Goal: Task Accomplishment & Management: Use online tool/utility

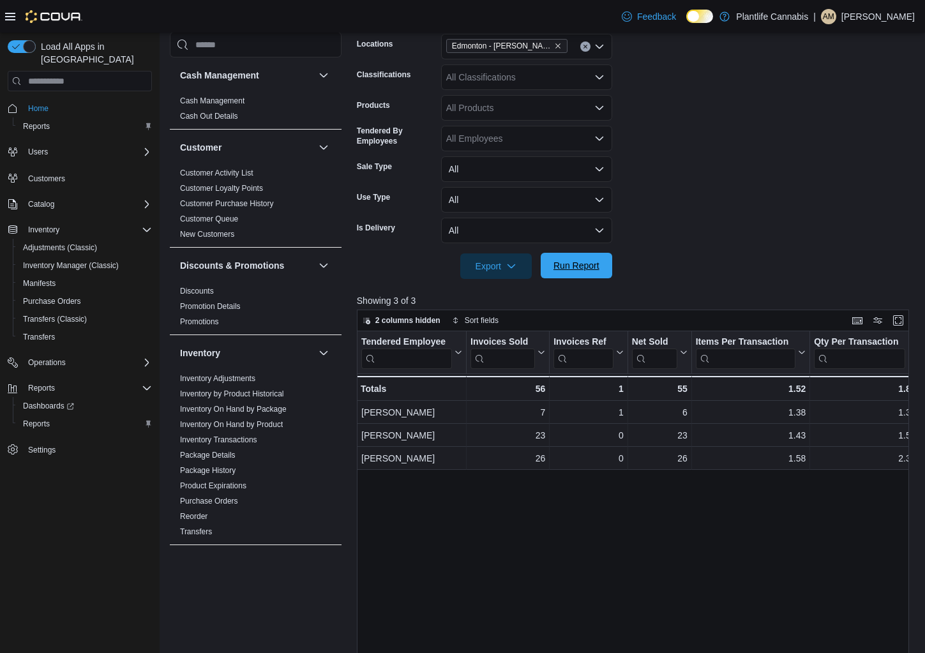
scroll to position [596, 0]
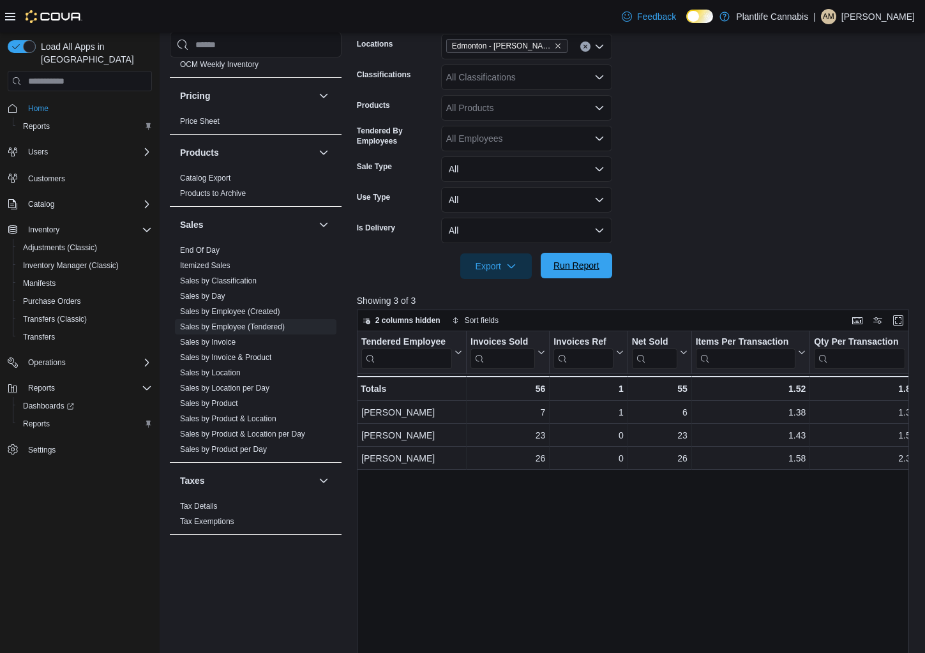
click at [589, 274] on span "Run Report" at bounding box center [577, 266] width 56 height 26
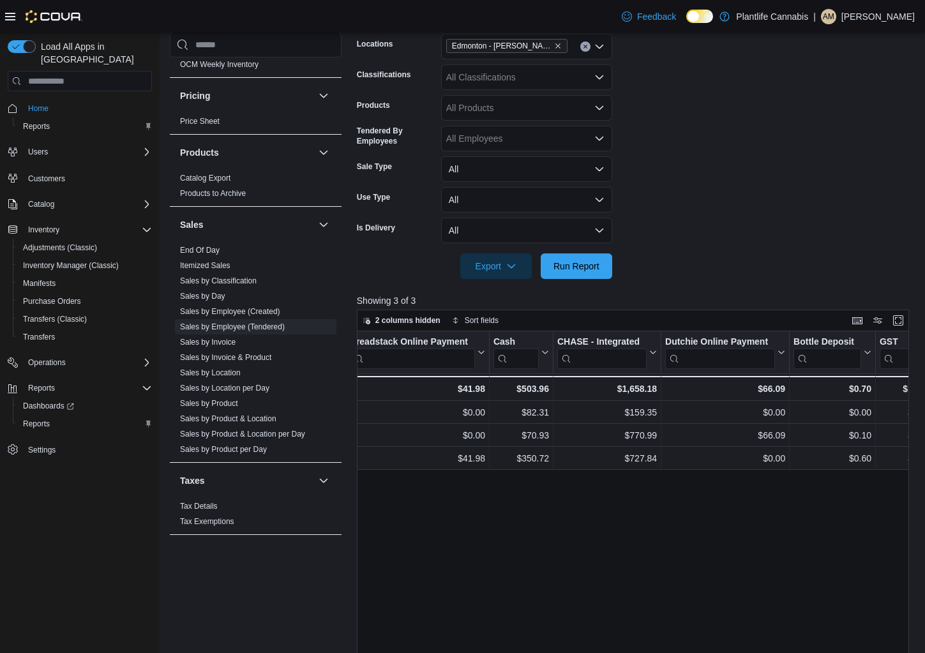
scroll to position [0, 1640]
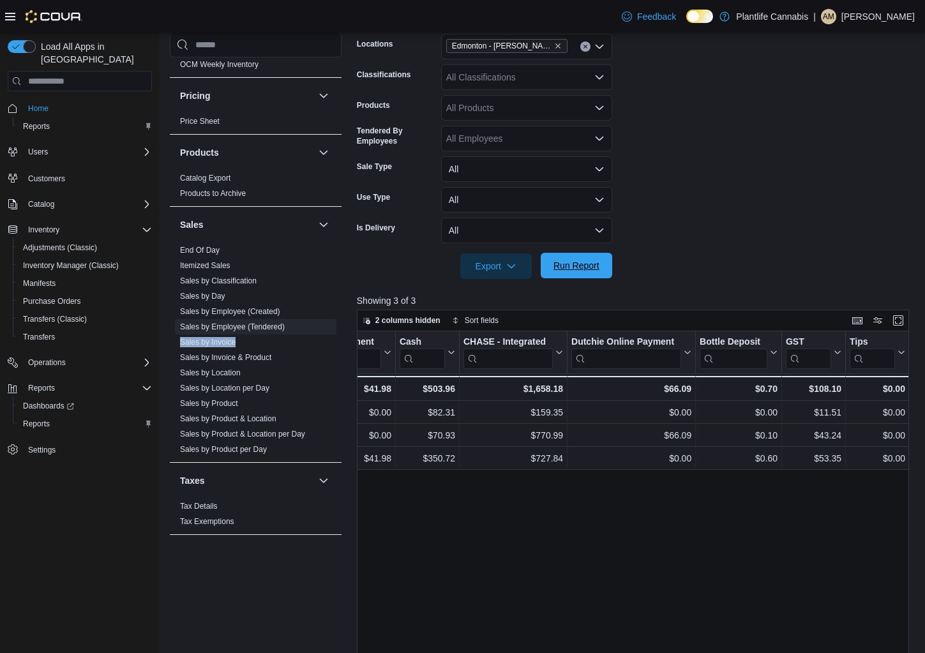
click at [578, 268] on span "Run Report" at bounding box center [577, 265] width 46 height 13
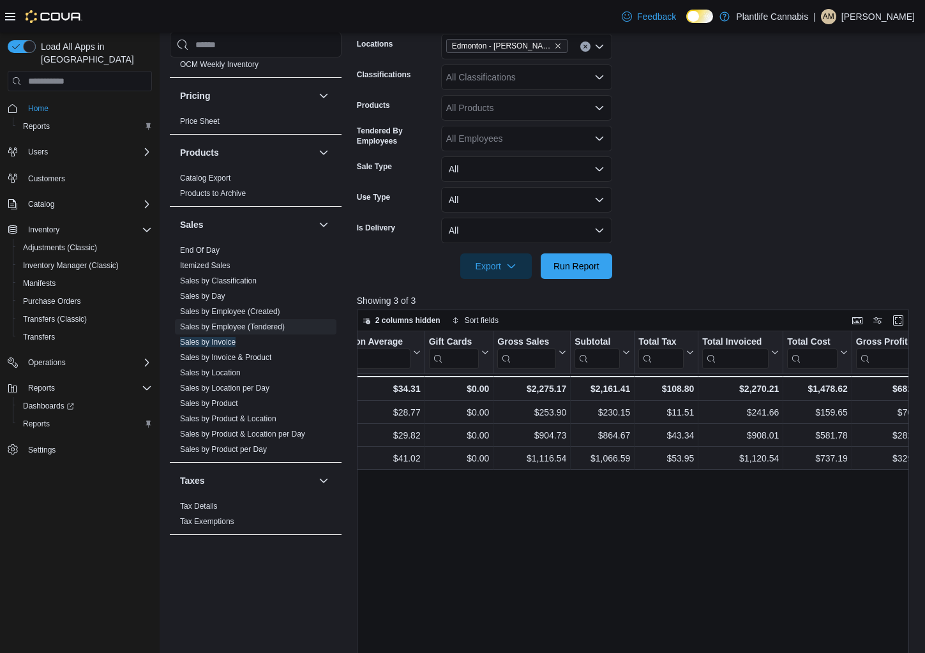
scroll to position [0, 609]
click at [536, 83] on div "All Classifications" at bounding box center [526, 77] width 171 height 26
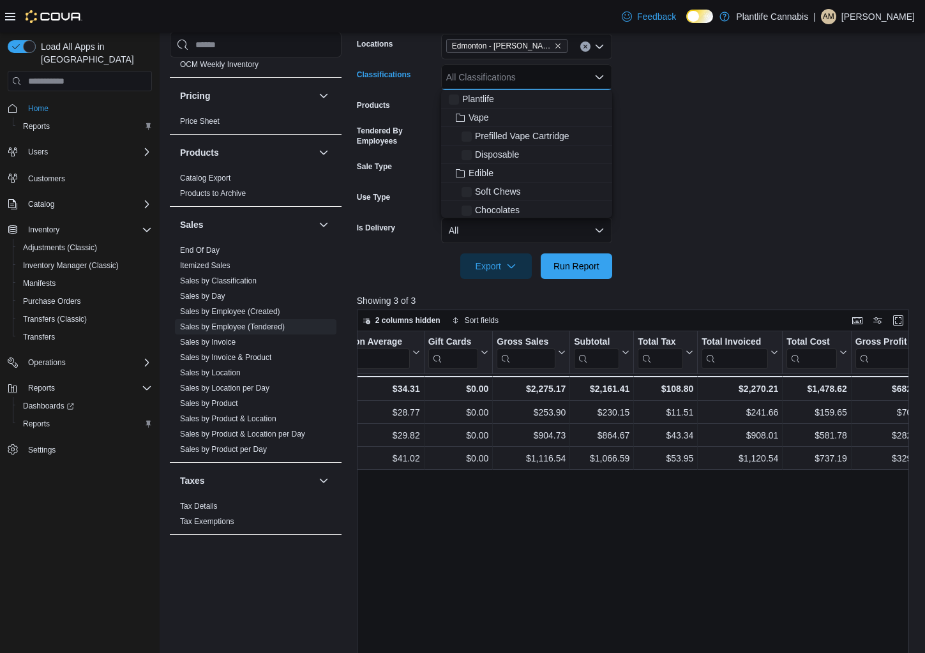
click at [536, 83] on div "All Classifications" at bounding box center [526, 77] width 171 height 26
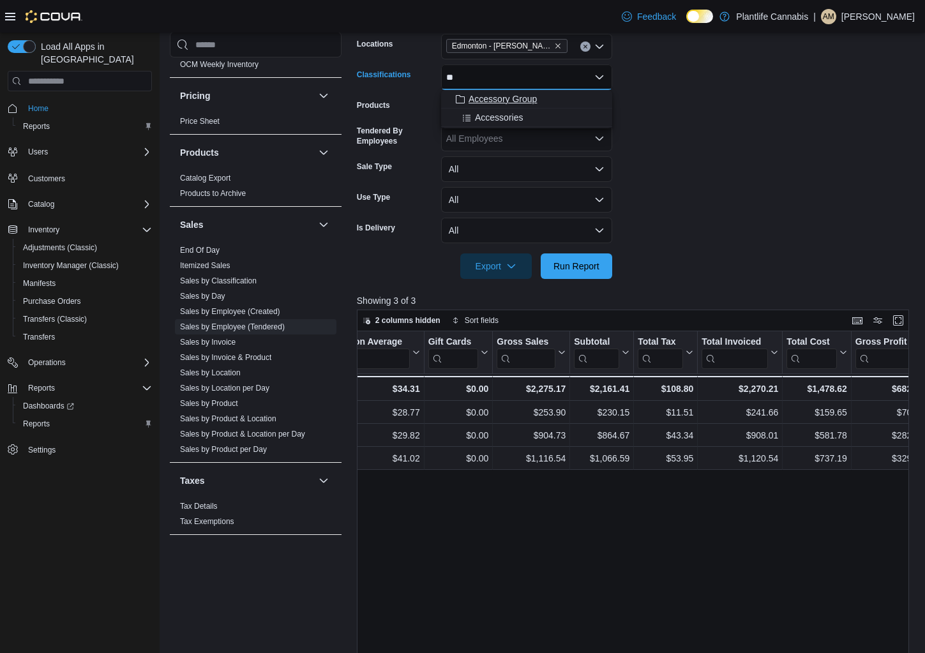
type input "**"
click at [534, 98] on span "Accessory Group" at bounding box center [503, 99] width 68 height 13
drag, startPoint x: 616, startPoint y: 266, endPoint x: 588, endPoint y: 268, distance: 27.5
click at [607, 266] on form "Date Range Today Locations Edmonton - Hollick Kenyon Classifications Accessory …" at bounding box center [636, 133] width 558 height 291
click at [549, 269] on span "Run Report" at bounding box center [577, 266] width 56 height 26
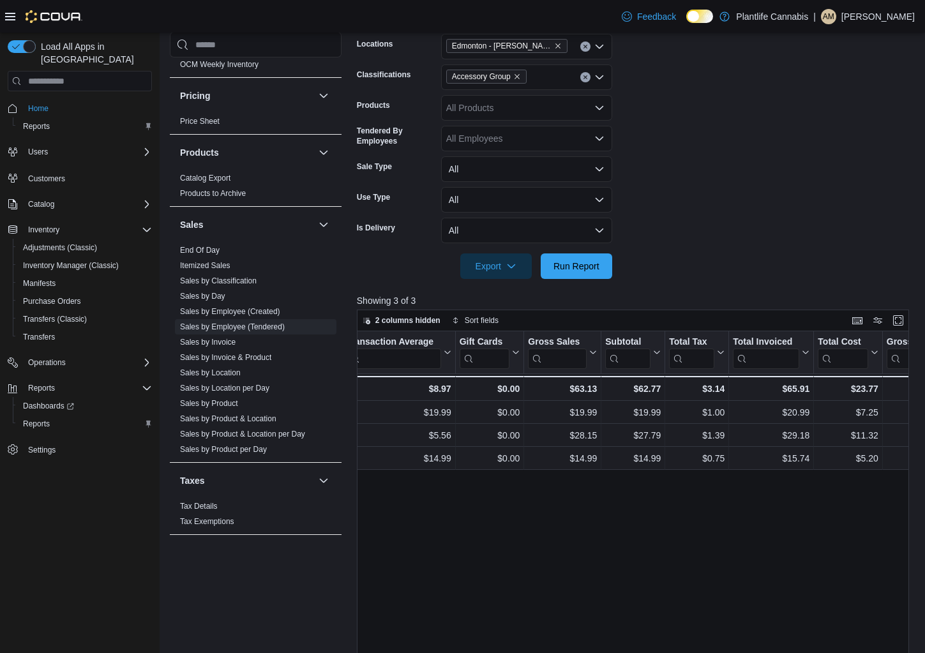
scroll to position [0, 588]
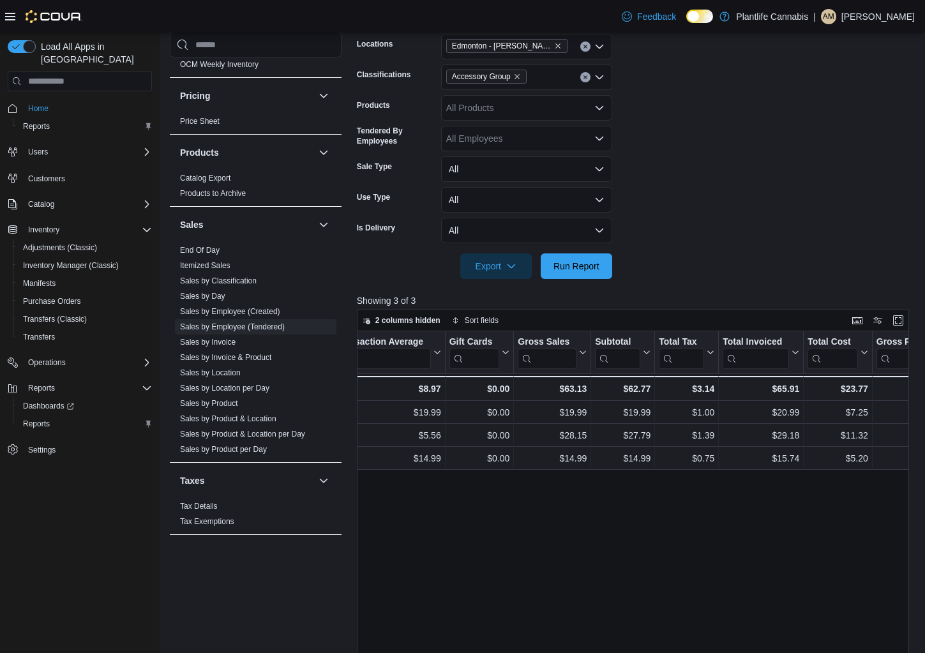
click at [585, 78] on icon "Clear input" at bounding box center [585, 77] width 5 height 5
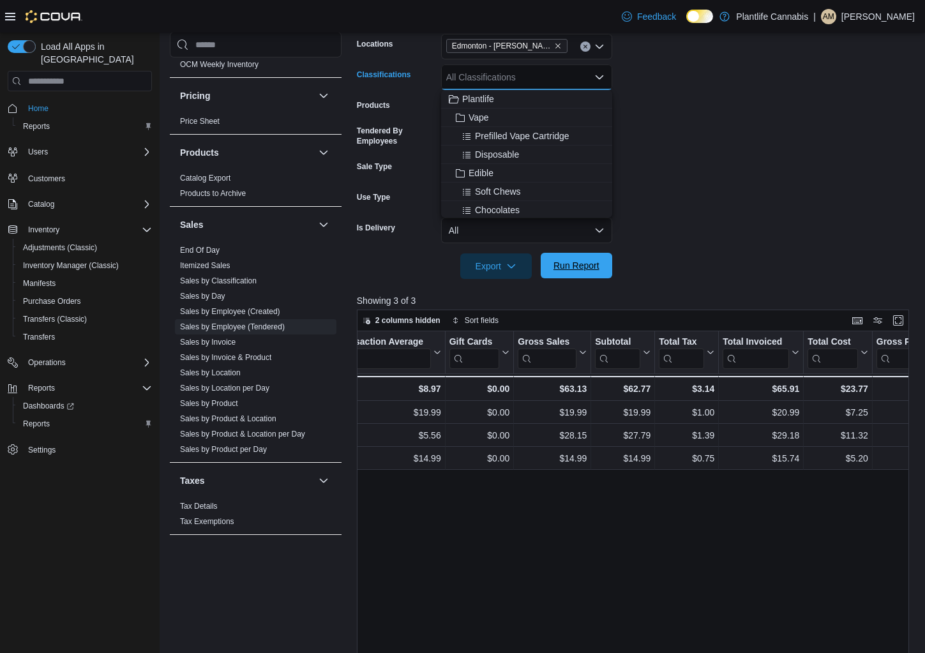
click at [568, 264] on span "Run Report" at bounding box center [577, 265] width 46 height 13
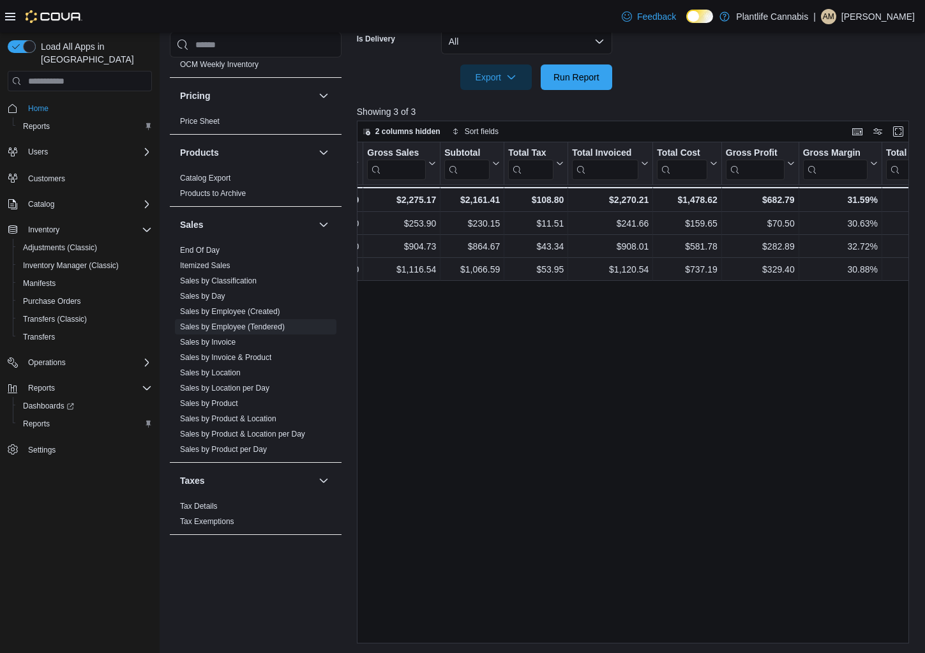
scroll to position [0, 742]
click at [576, 74] on span "Run Report" at bounding box center [577, 76] width 46 height 13
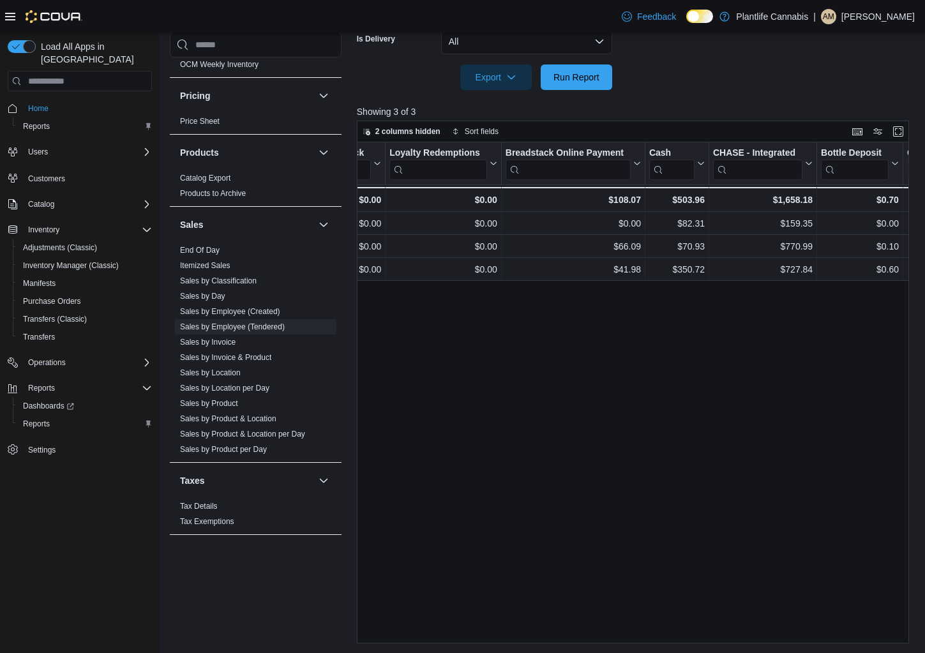
scroll to position [0, 1511]
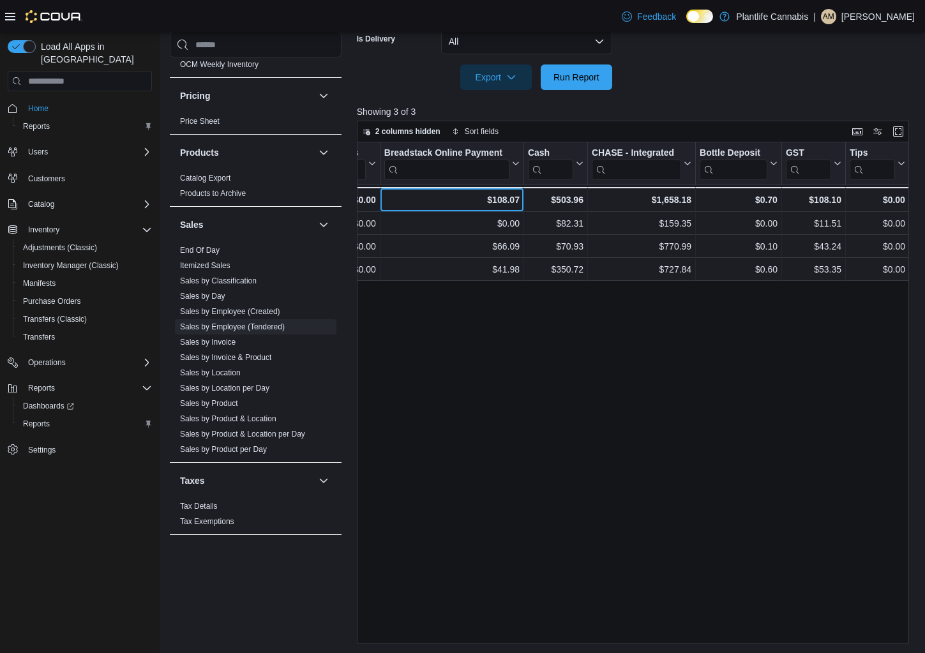
click at [507, 201] on div "$108.07" at bounding box center [451, 199] width 135 height 15
copy div "108.07"
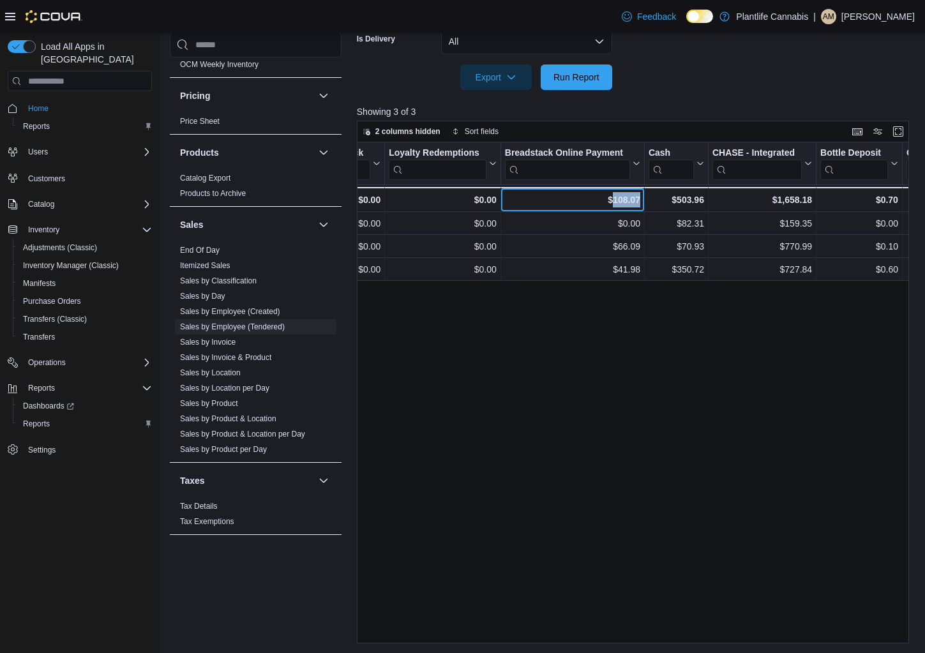
scroll to position [0, 1392]
click at [786, 200] on div "$1,658.18" at bounding box center [761, 199] width 100 height 15
copy div "1,658.18"
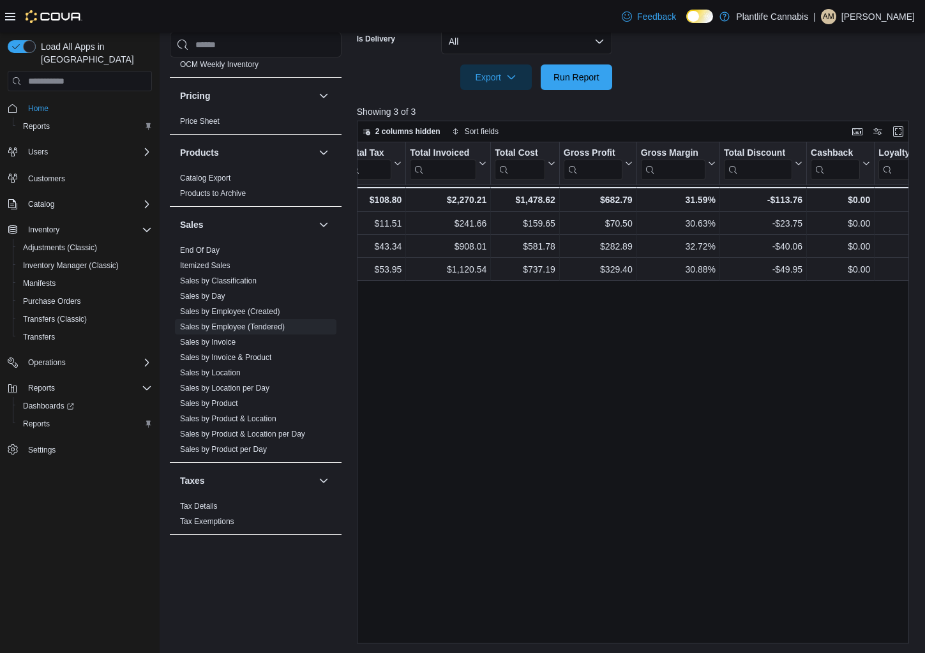
scroll to position [0, 896]
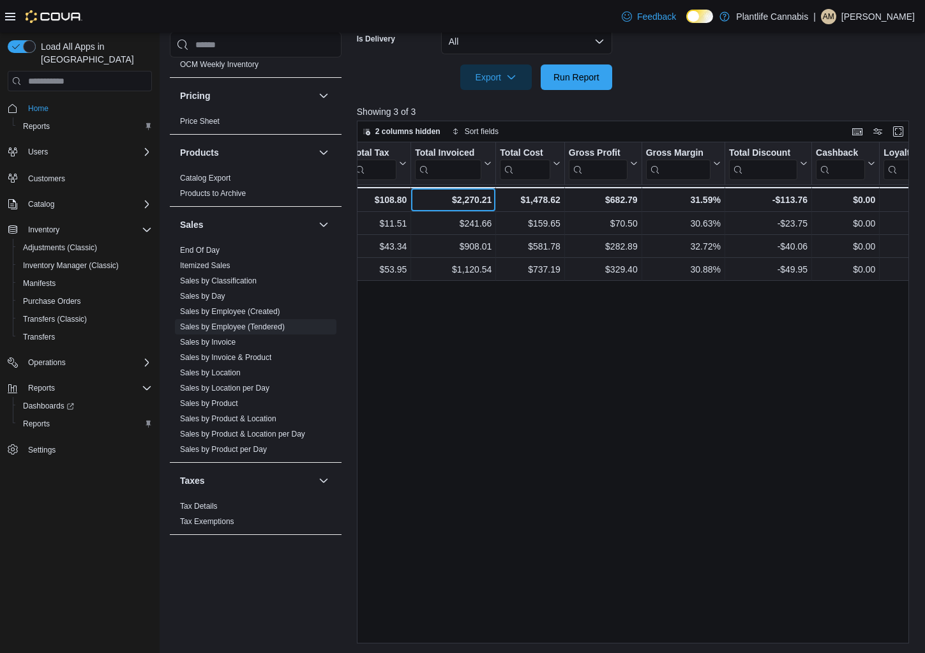
click at [466, 199] on div "$2,270.21" at bounding box center [453, 199] width 77 height 15
copy div "2,270.21"
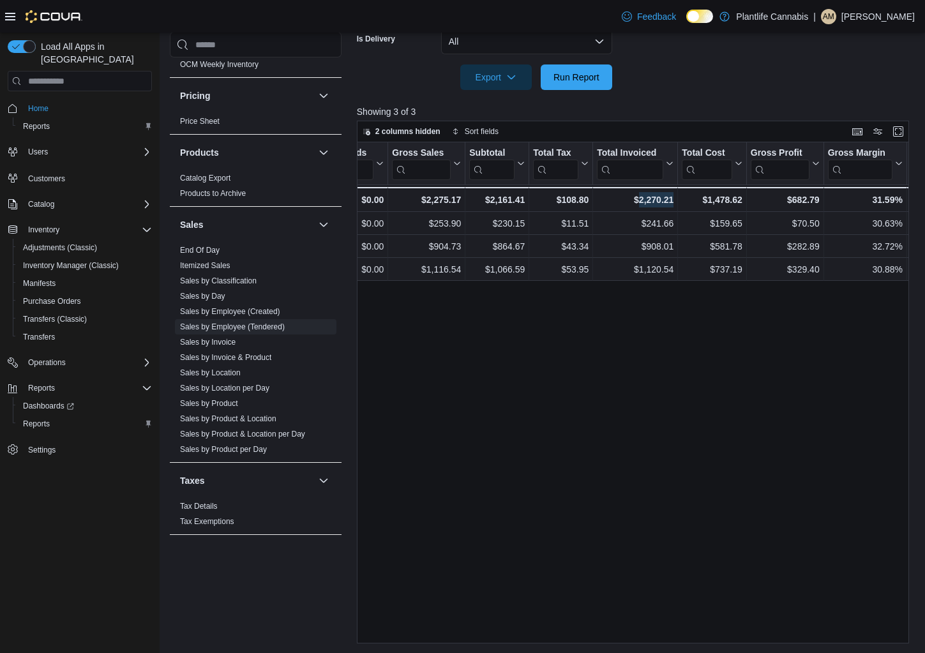
scroll to position [0, 711]
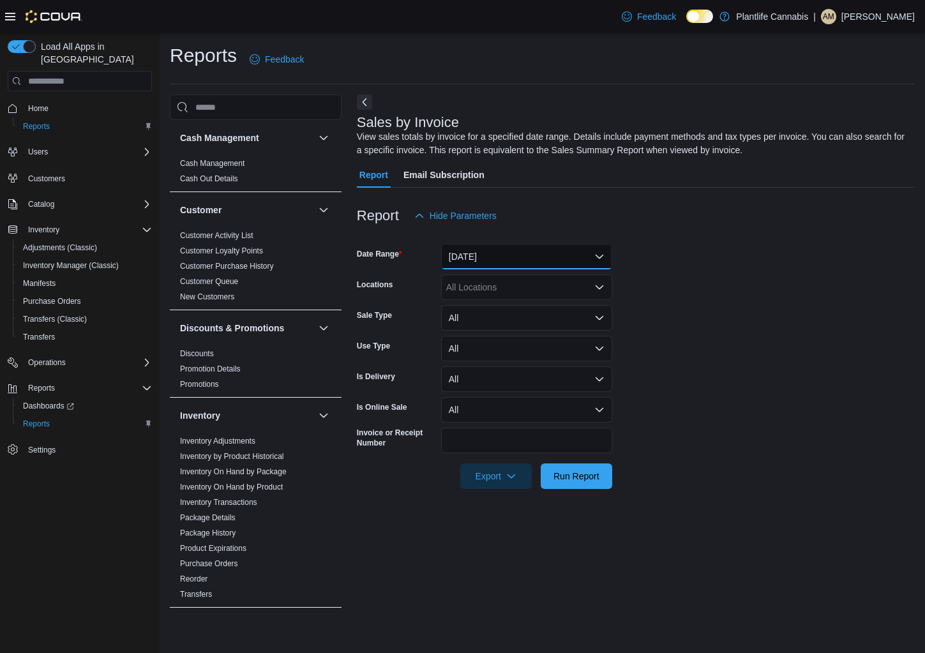
click at [504, 258] on button "Yesterday" at bounding box center [526, 257] width 171 height 26
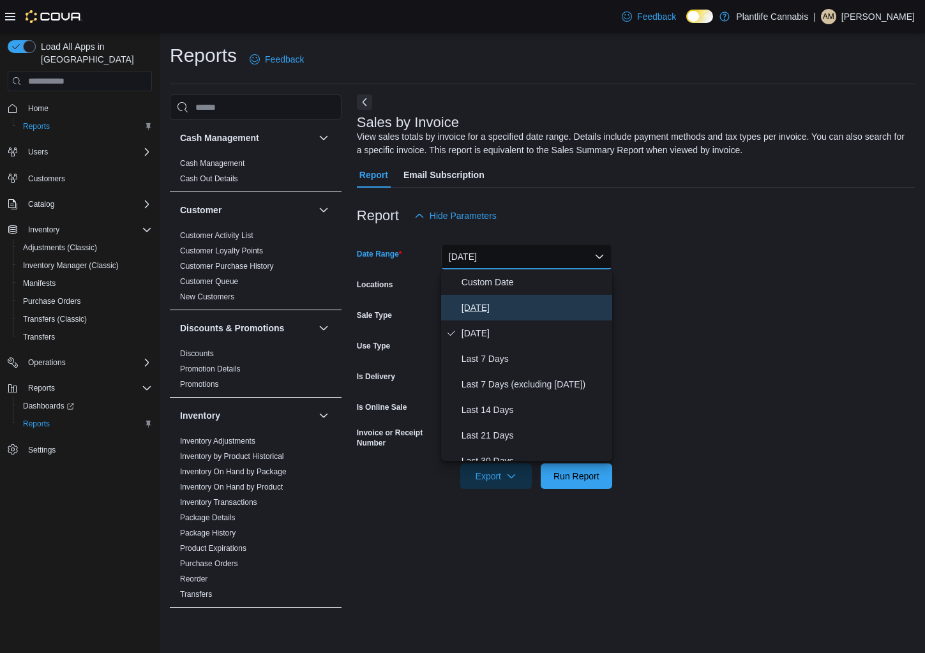
click at [483, 298] on button "Today" at bounding box center [526, 308] width 171 height 26
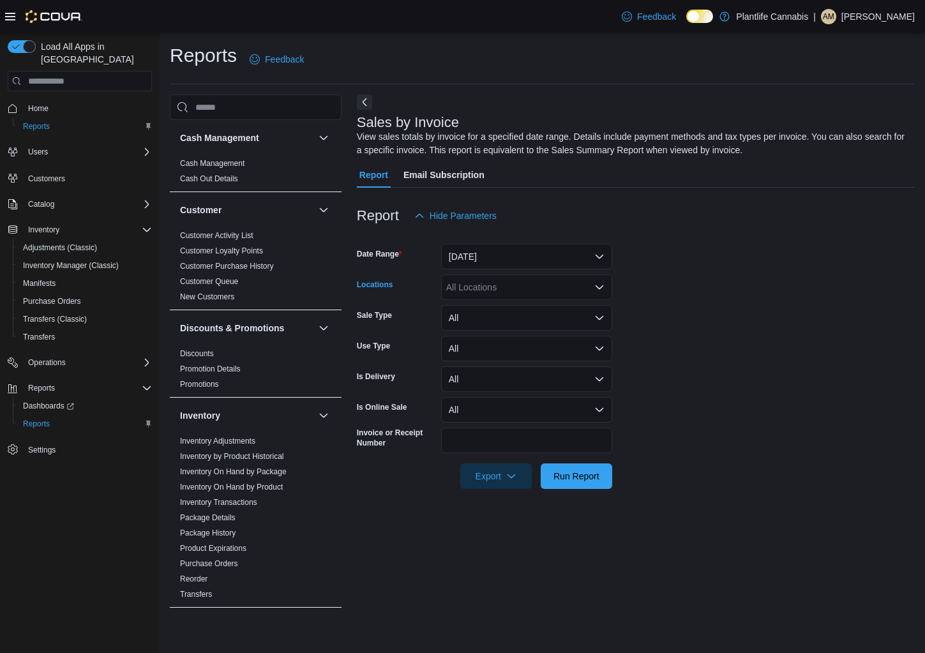
click at [490, 289] on div "All Locations" at bounding box center [526, 288] width 171 height 26
type input "***"
click at [498, 315] on button "Edmonton - Hollick Kenyon" at bounding box center [526, 309] width 171 height 19
drag, startPoint x: 587, startPoint y: 482, endPoint x: 592, endPoint y: 477, distance: 6.8
click at [587, 482] on span "Run Report" at bounding box center [577, 476] width 56 height 26
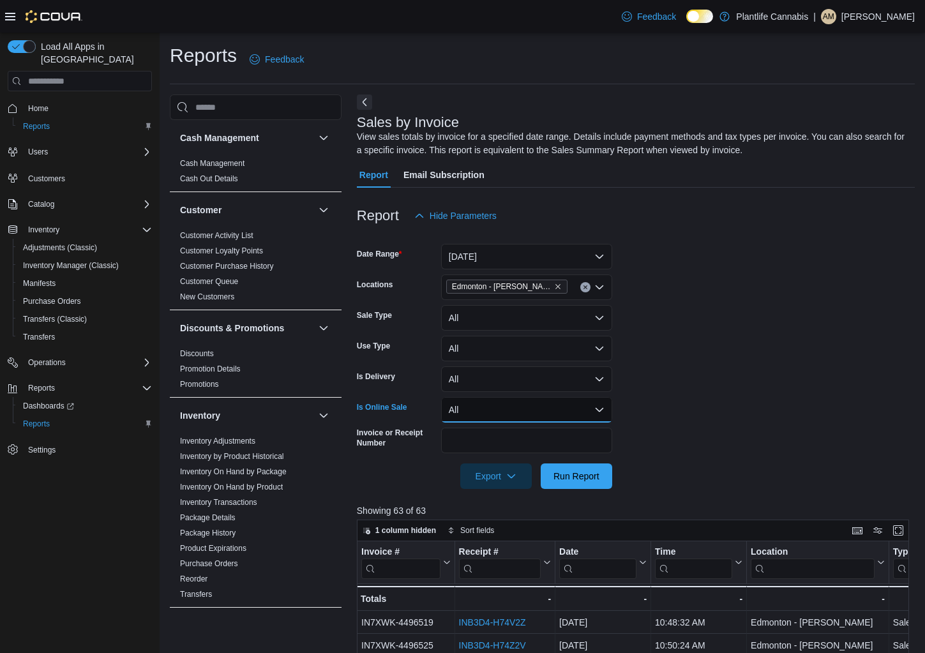
click at [513, 411] on button "All" at bounding box center [526, 410] width 171 height 26
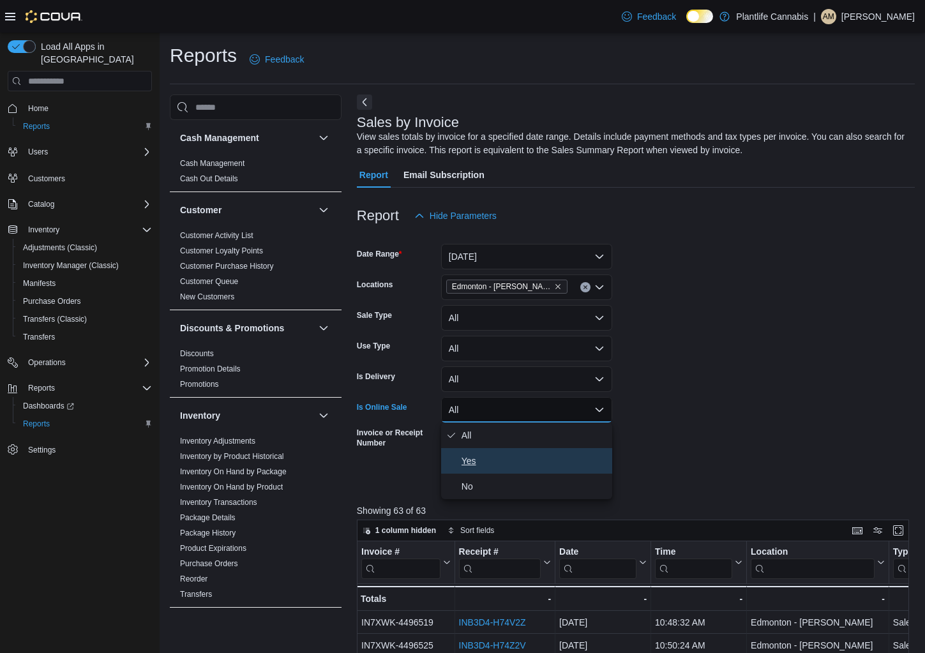
click at [515, 455] on span "Yes" at bounding box center [535, 460] width 146 height 15
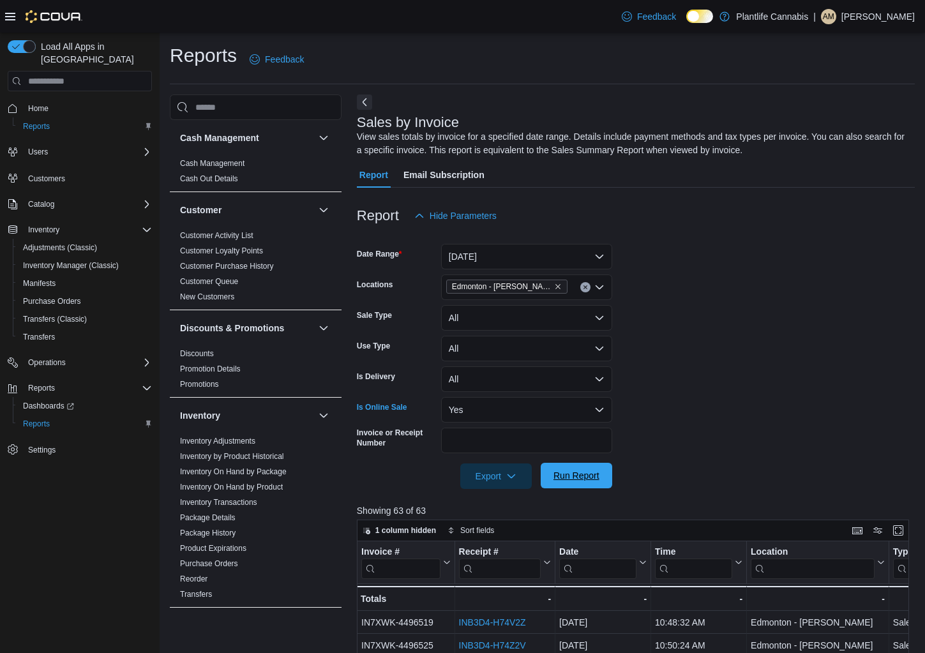
click at [590, 475] on span "Run Report" at bounding box center [577, 475] width 46 height 13
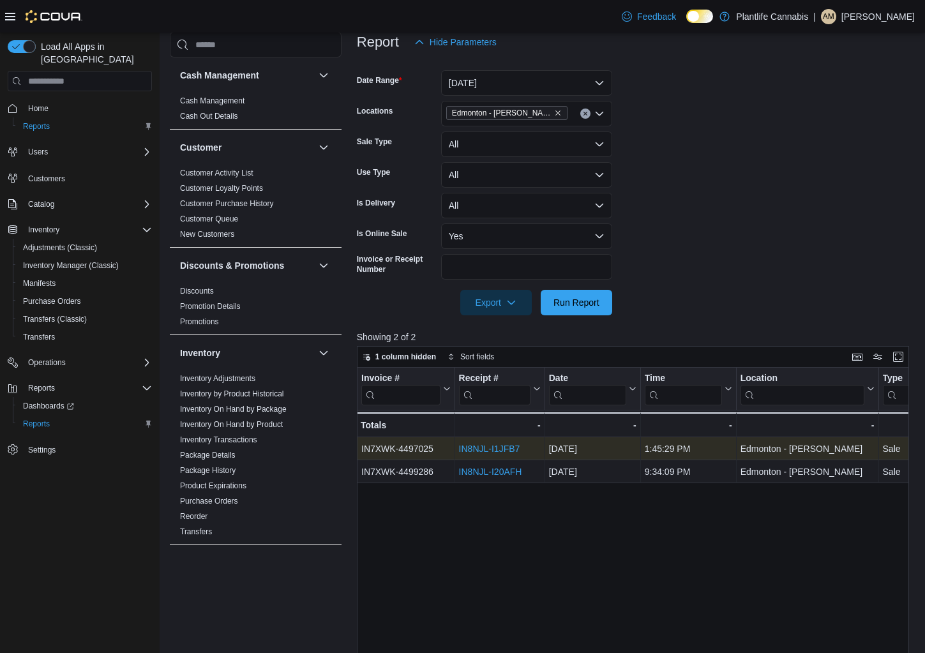
click at [511, 446] on link "IN8NJL-I1JFB7" at bounding box center [488, 449] width 61 height 10
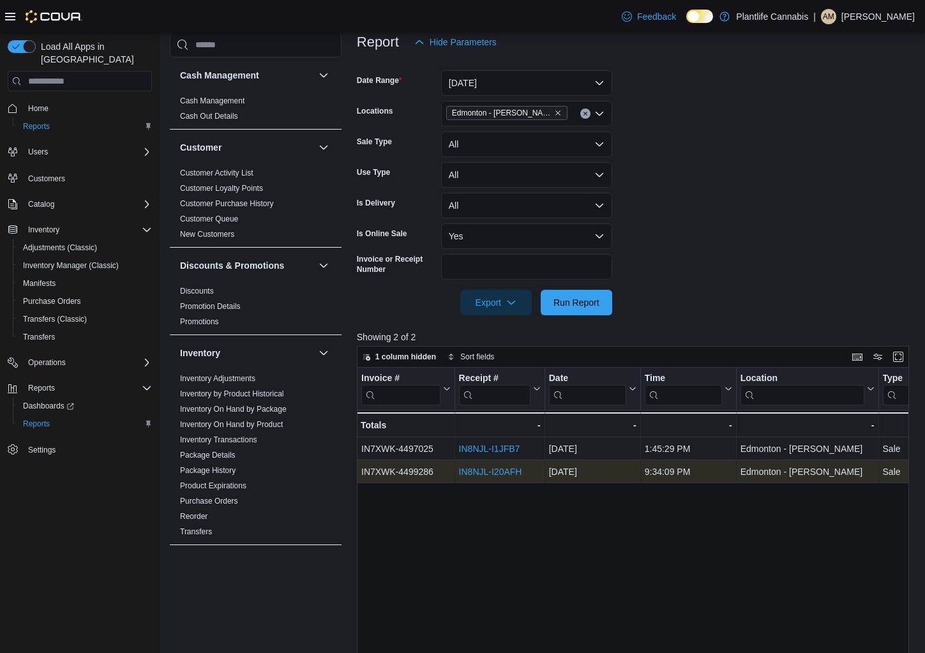
click at [485, 467] on link "IN8NJL-I20AFH" at bounding box center [489, 472] width 63 height 10
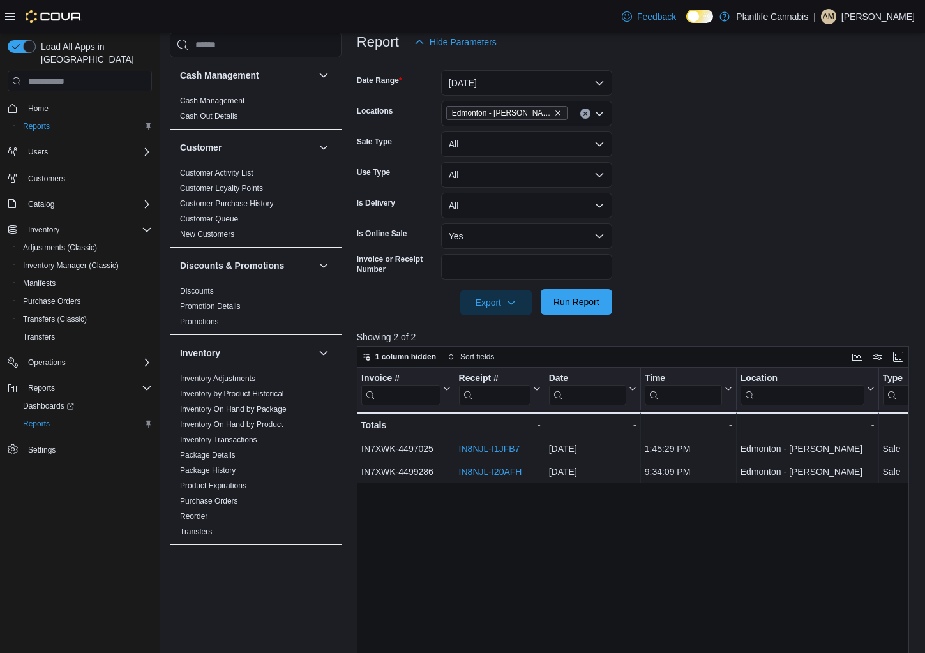
click at [577, 313] on span "Run Report" at bounding box center [577, 302] width 56 height 26
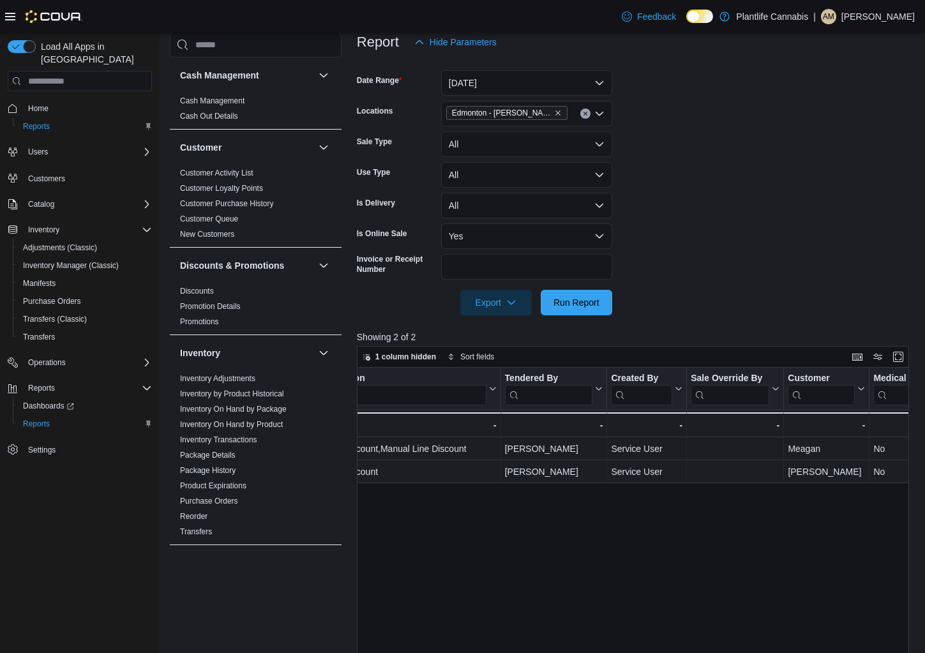
scroll to position [0, 1587]
drag, startPoint x: 539, startPoint y: 232, endPoint x: 531, endPoint y: 245, distance: 14.9
click at [539, 232] on button "Yes" at bounding box center [526, 236] width 171 height 26
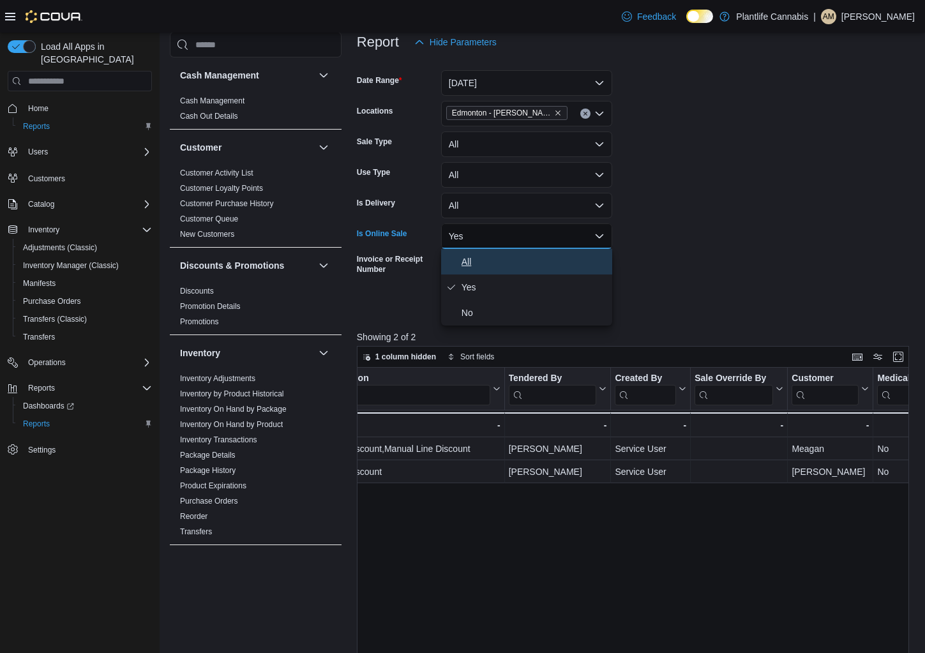
drag, startPoint x: 514, startPoint y: 265, endPoint x: 575, endPoint y: 292, distance: 66.9
click at [515, 265] on span "All" at bounding box center [535, 261] width 146 height 15
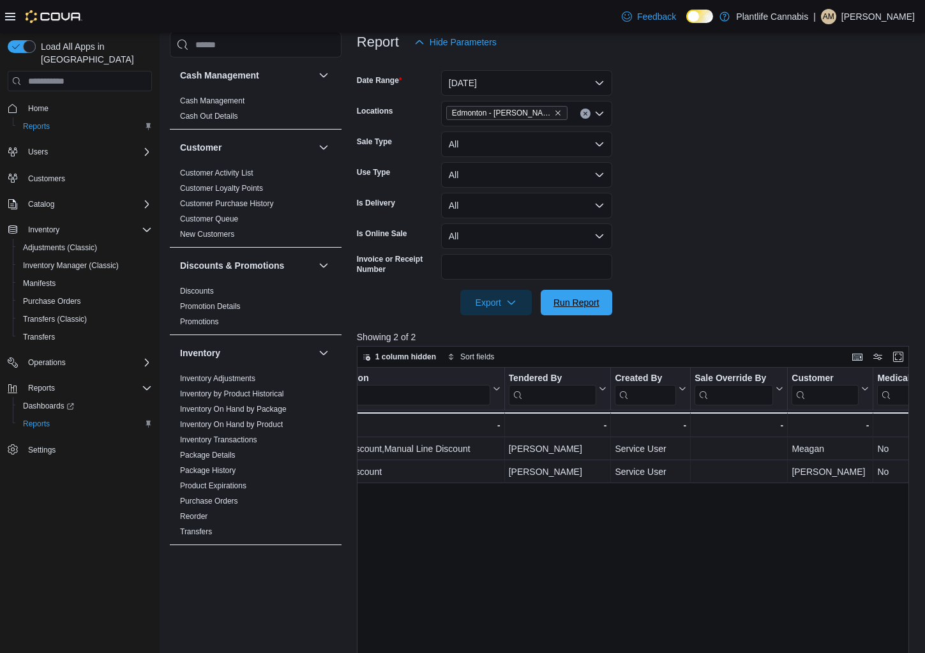
drag, startPoint x: 575, startPoint y: 293, endPoint x: 618, endPoint y: 321, distance: 51.2
click at [576, 292] on span "Run Report" at bounding box center [577, 303] width 56 height 26
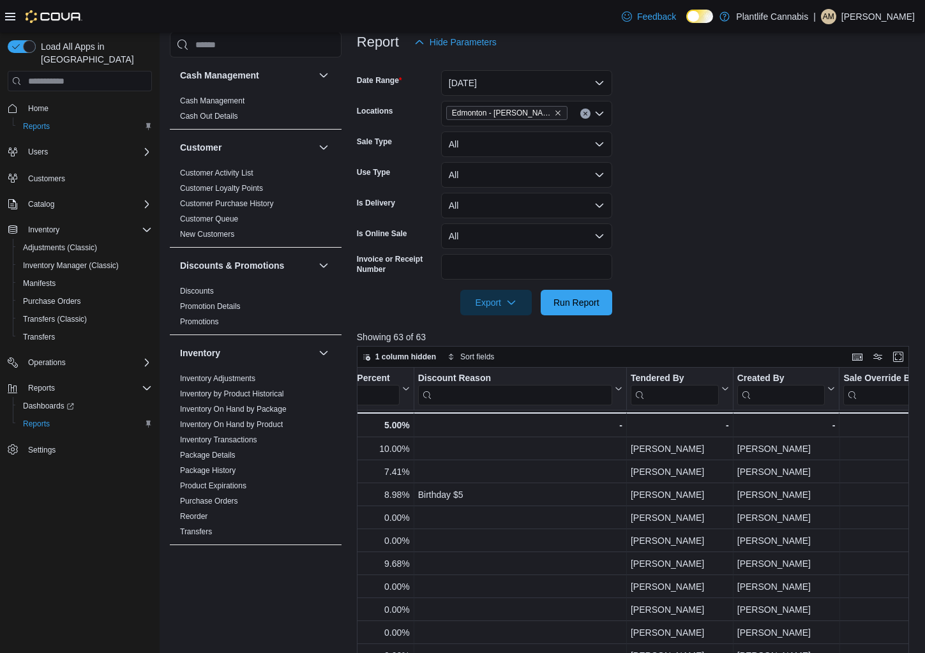
scroll to position [0, 1616]
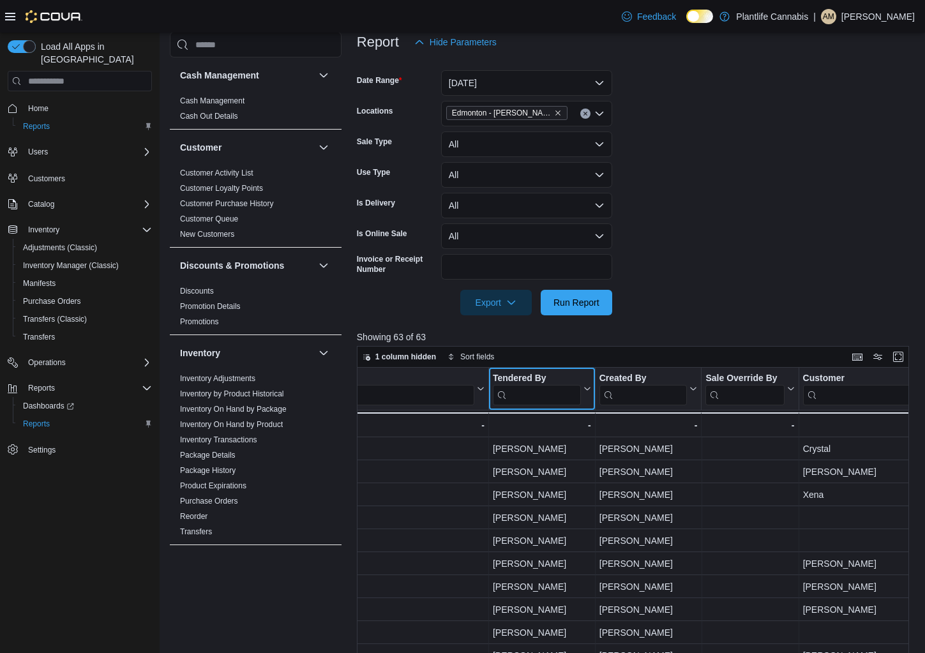
click at [540, 398] on input "search" at bounding box center [537, 395] width 88 height 20
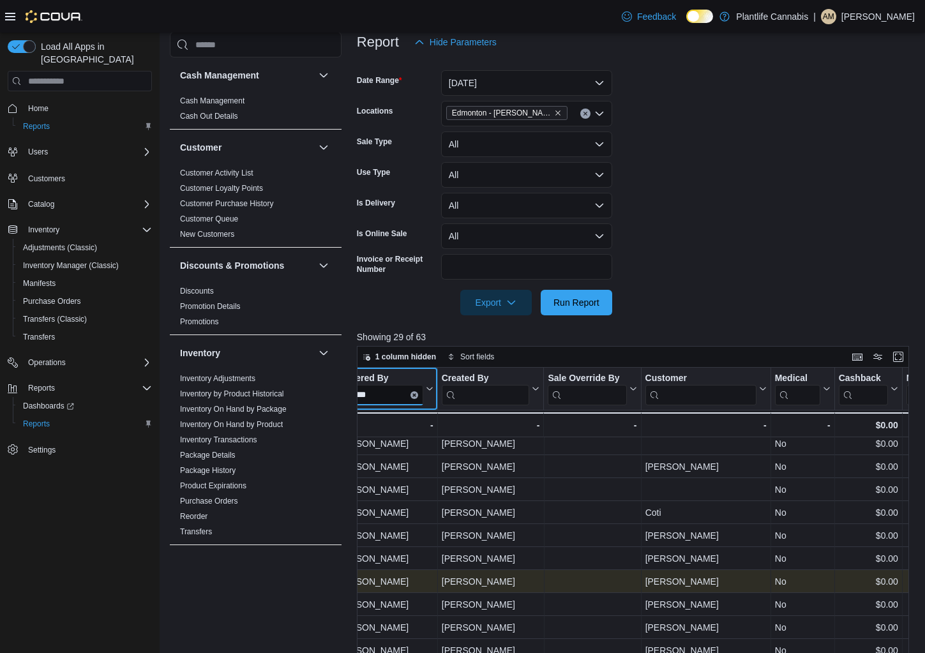
scroll to position [399, 0]
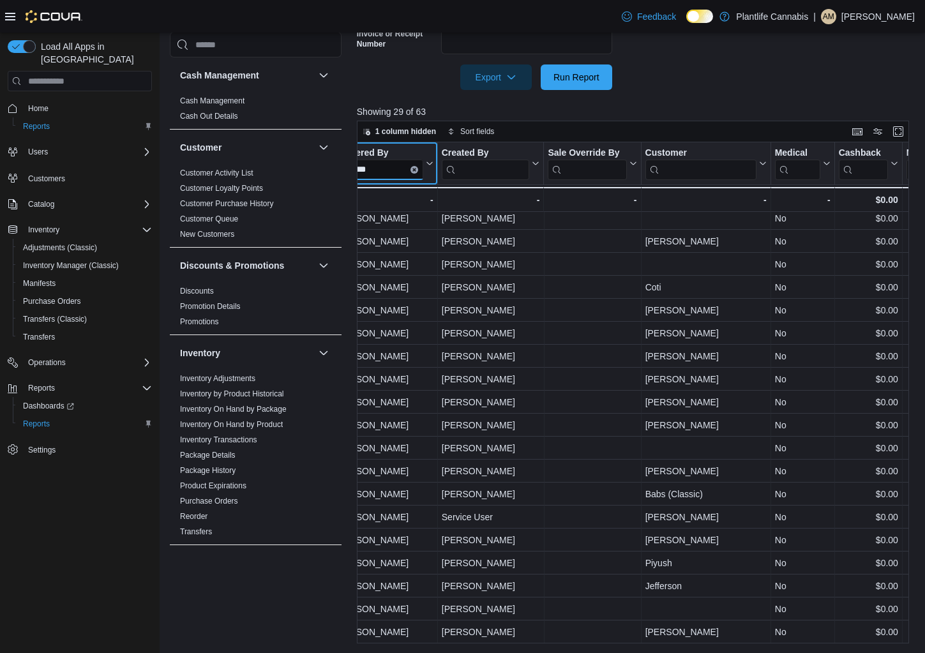
type input "***"
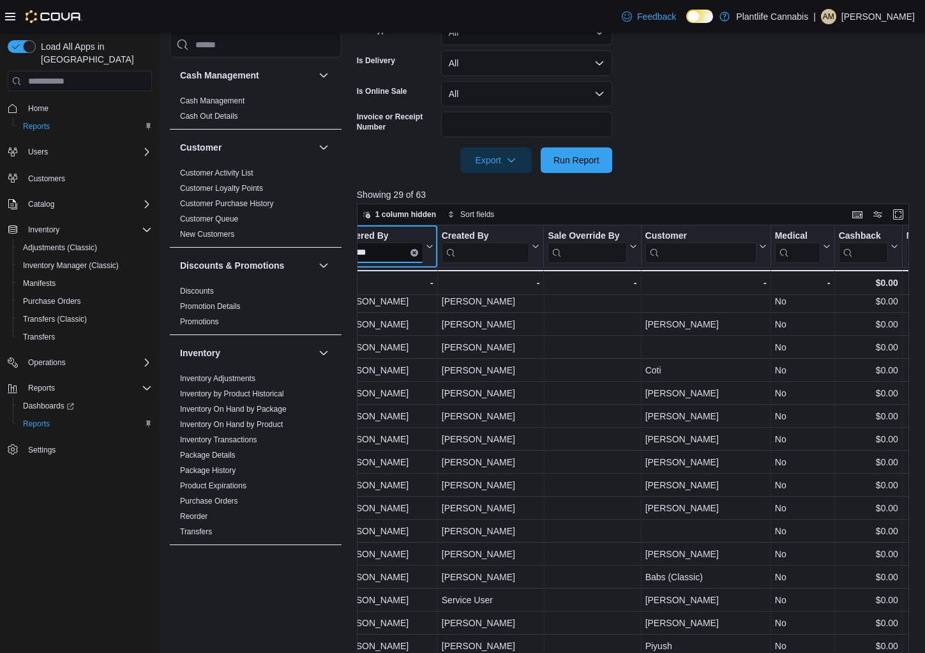
scroll to position [310, 0]
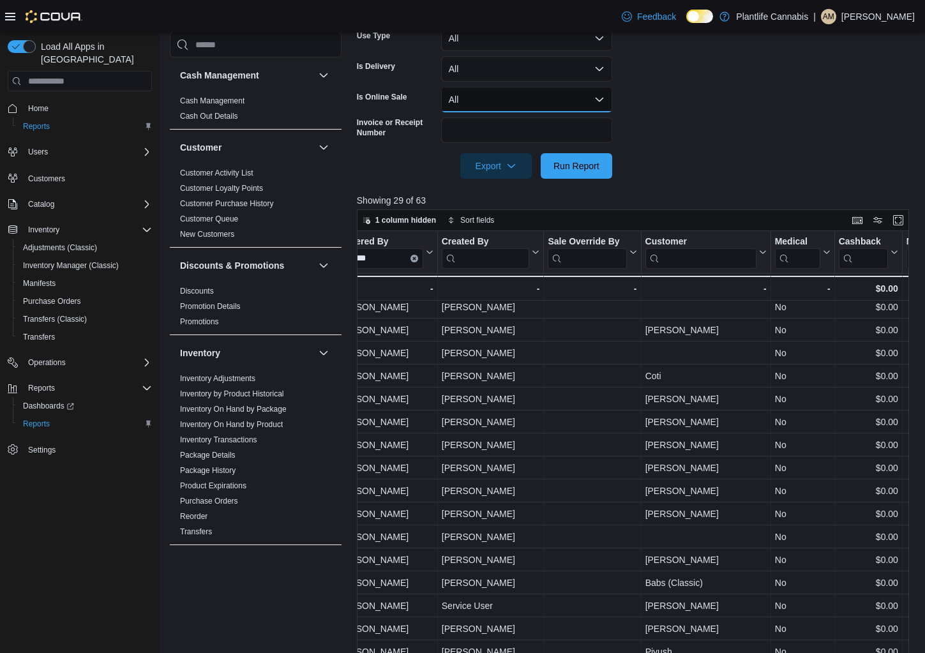
click at [493, 106] on button "All" at bounding box center [526, 100] width 171 height 26
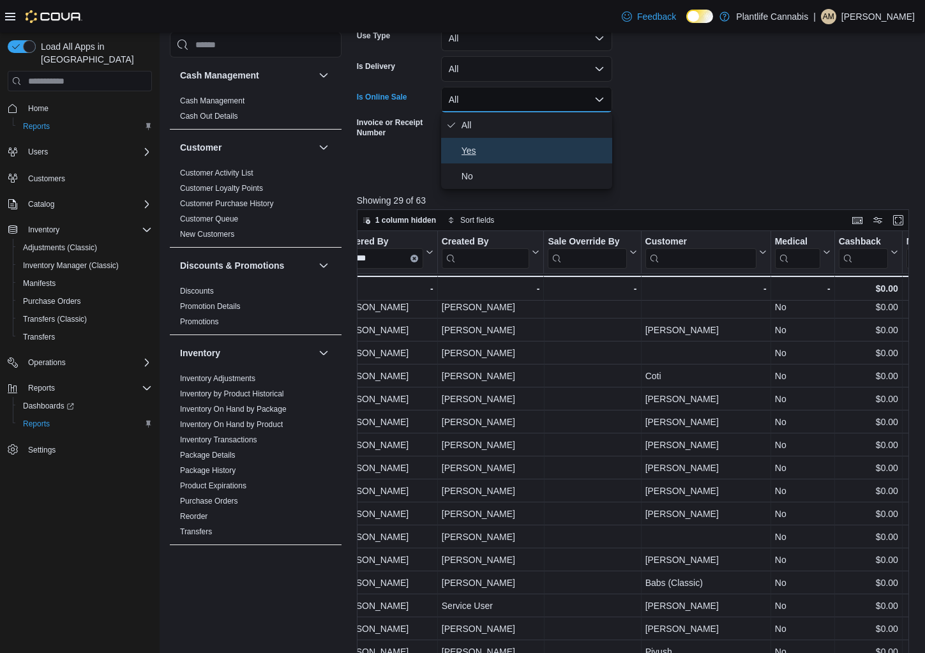
click at [493, 147] on span "Yes" at bounding box center [535, 150] width 146 height 15
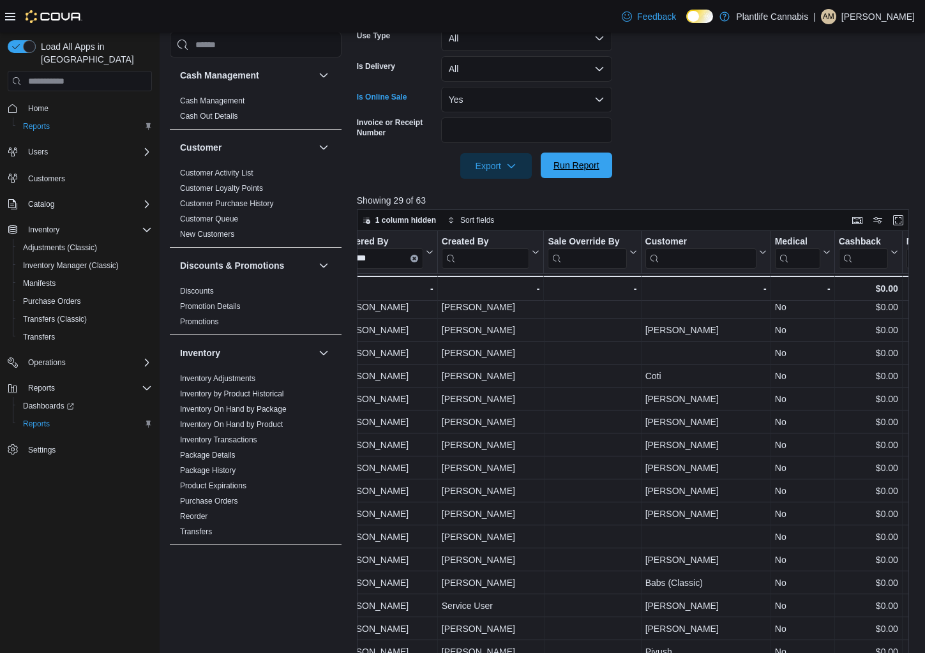
click at [579, 166] on span "Run Report" at bounding box center [577, 165] width 46 height 13
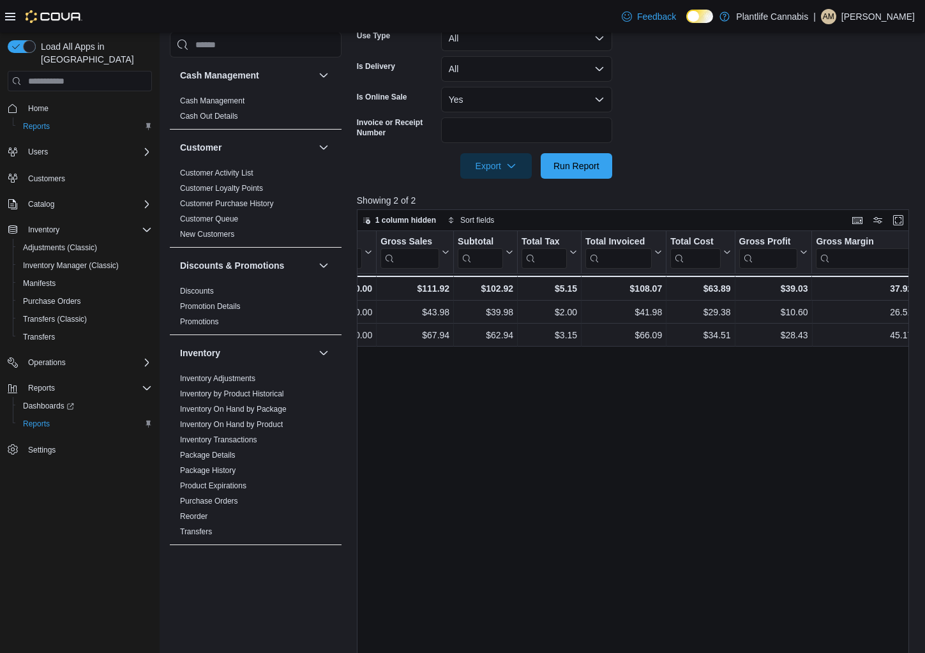
scroll to position [0, 766]
click at [517, 108] on button "Yes" at bounding box center [526, 100] width 171 height 26
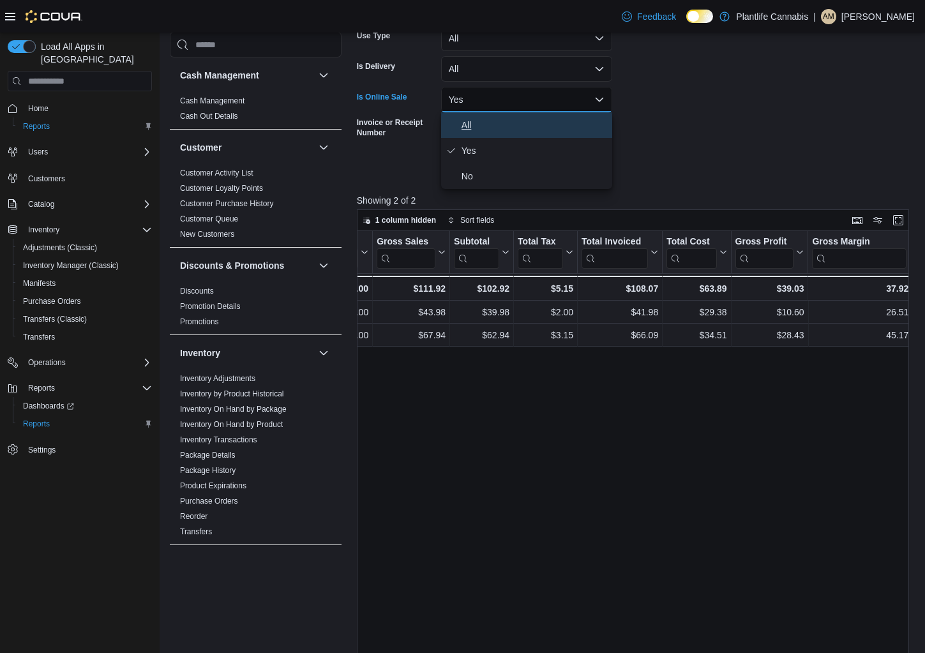
click at [511, 122] on span "All" at bounding box center [535, 124] width 146 height 15
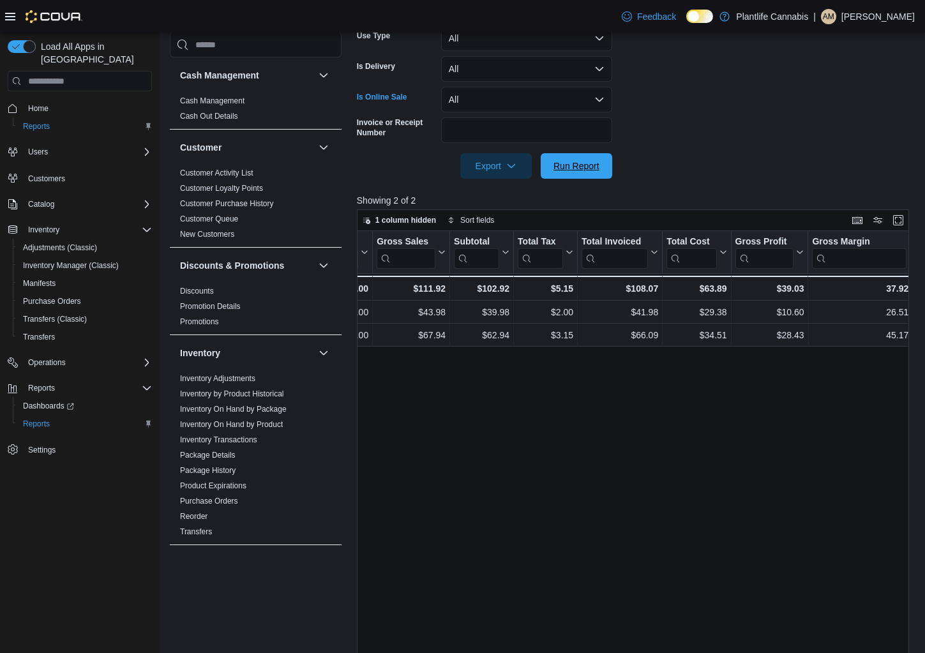
click at [584, 172] on span "Run Report" at bounding box center [577, 166] width 56 height 26
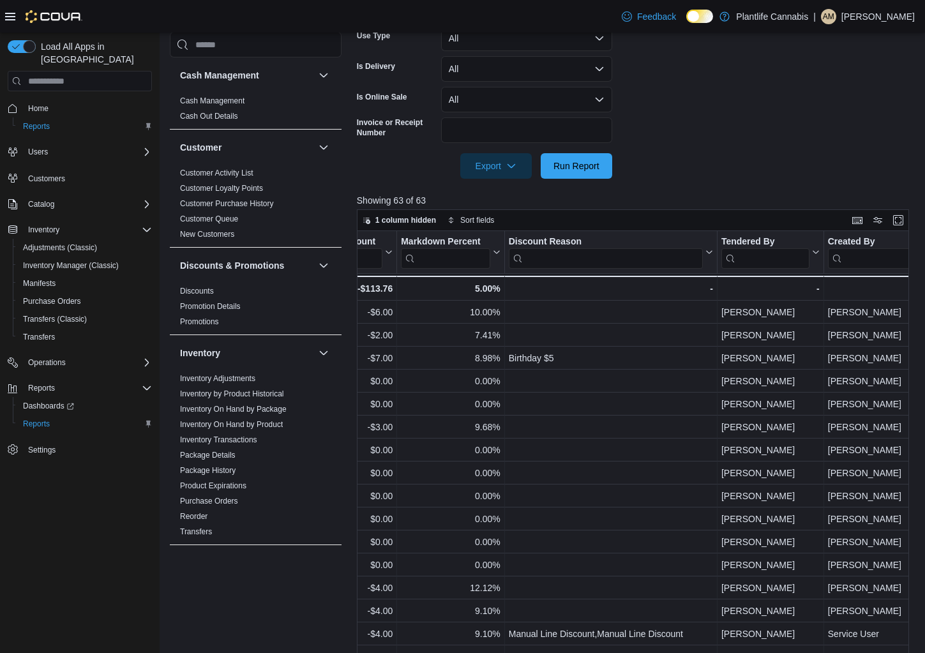
scroll to position [0, 1405]
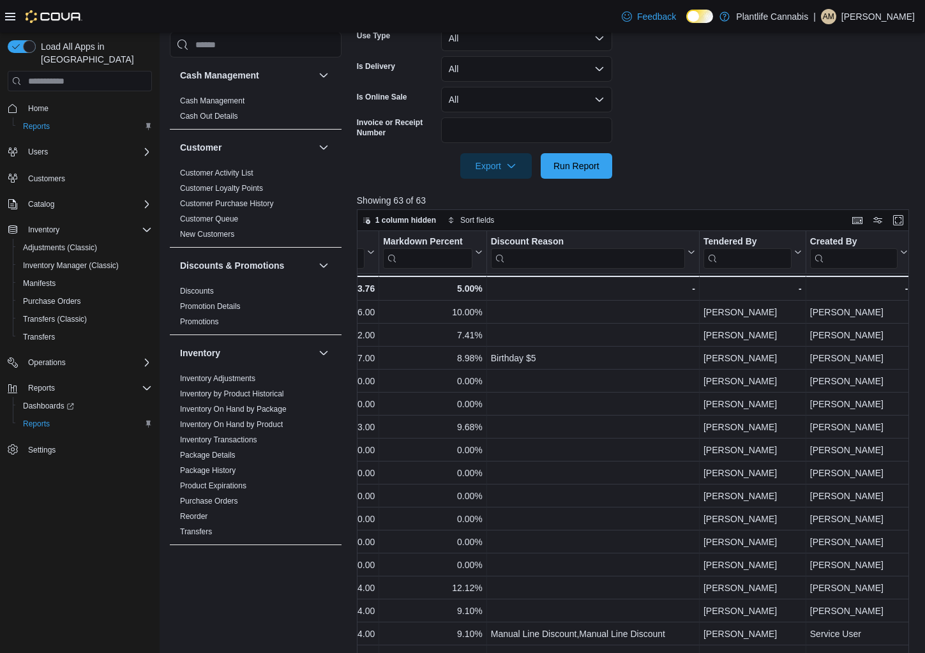
click at [743, 264] on input "search" at bounding box center [748, 258] width 88 height 20
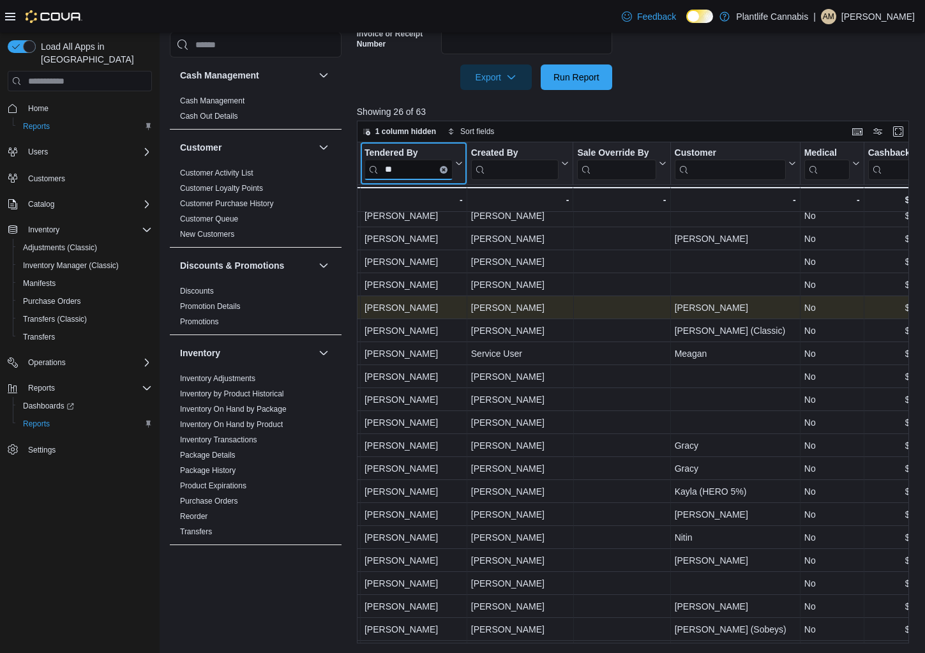
scroll to position [0, 1745]
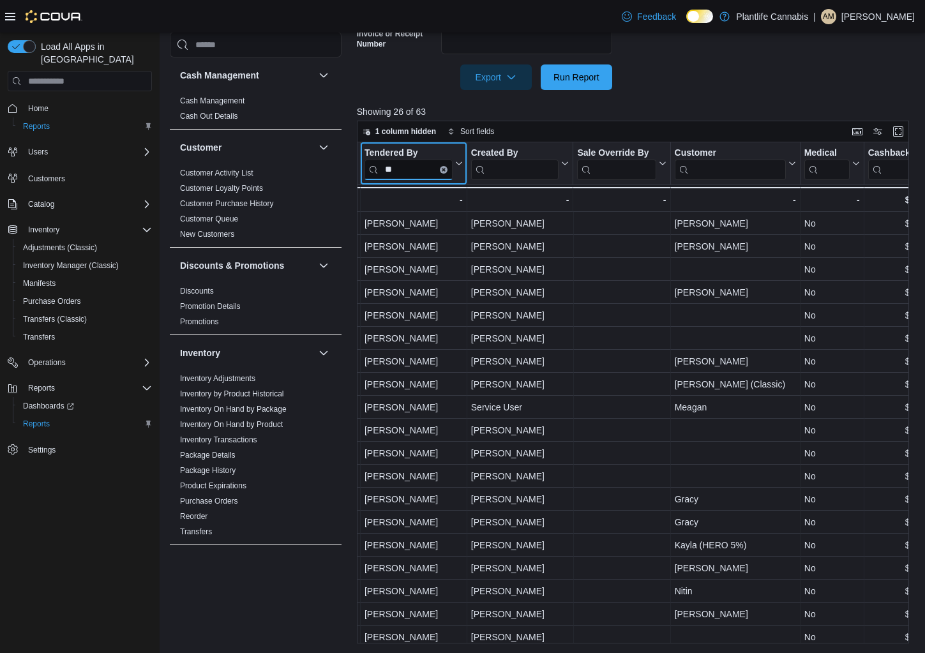
type input "**"
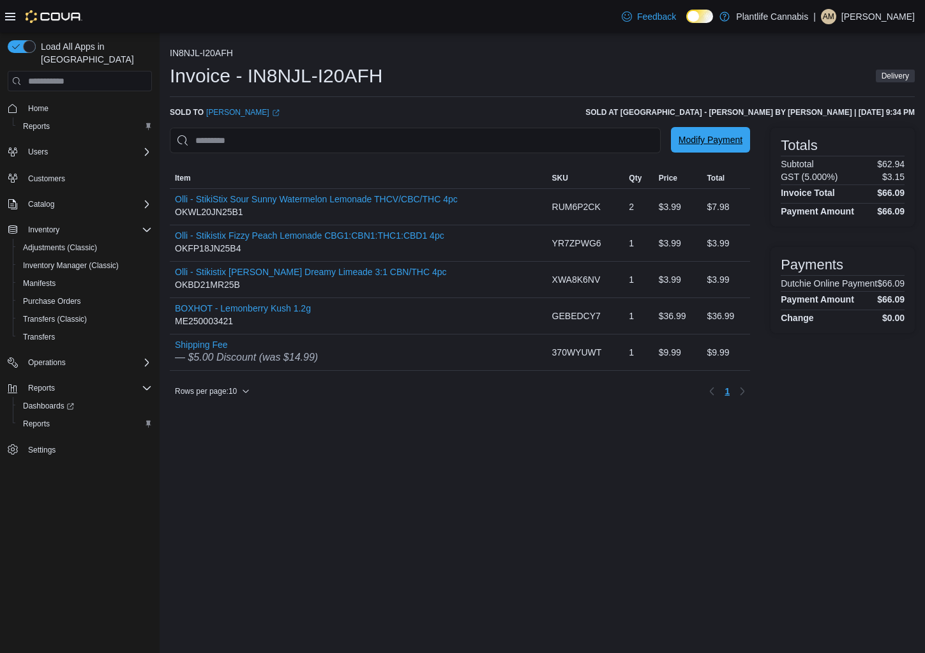
click at [711, 142] on span "Modify Payment" at bounding box center [711, 139] width 64 height 13
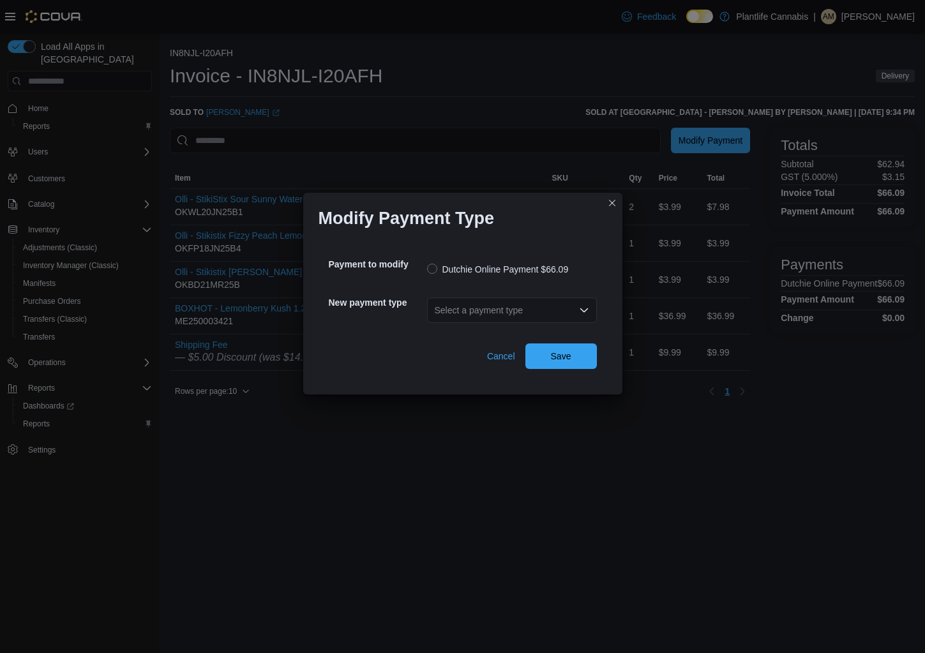
click at [520, 315] on div "Select a payment type" at bounding box center [512, 311] width 170 height 26
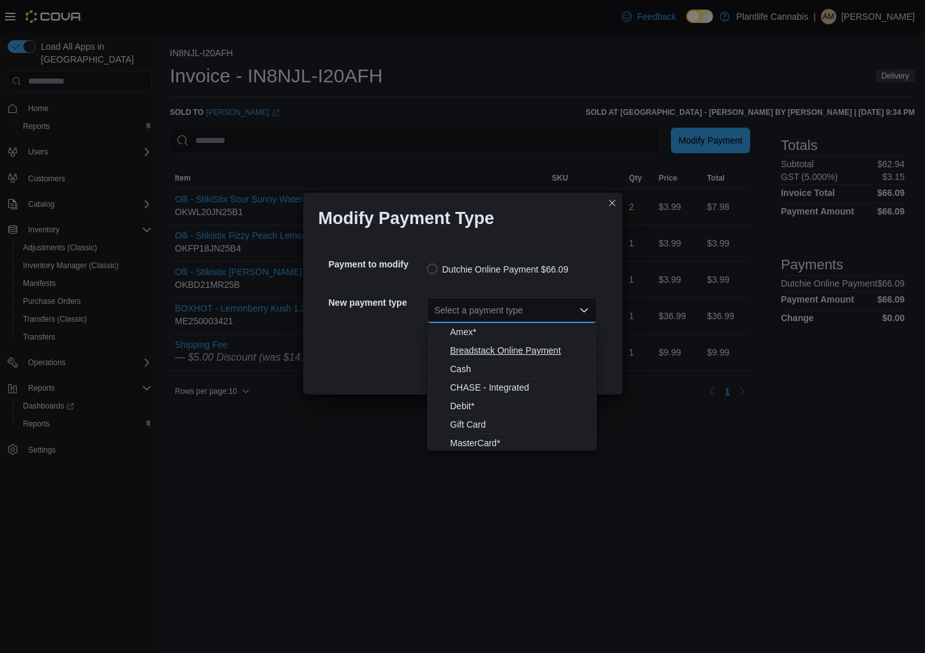
click at [500, 351] on span "Breadstack Online Payment" at bounding box center [519, 350] width 139 height 13
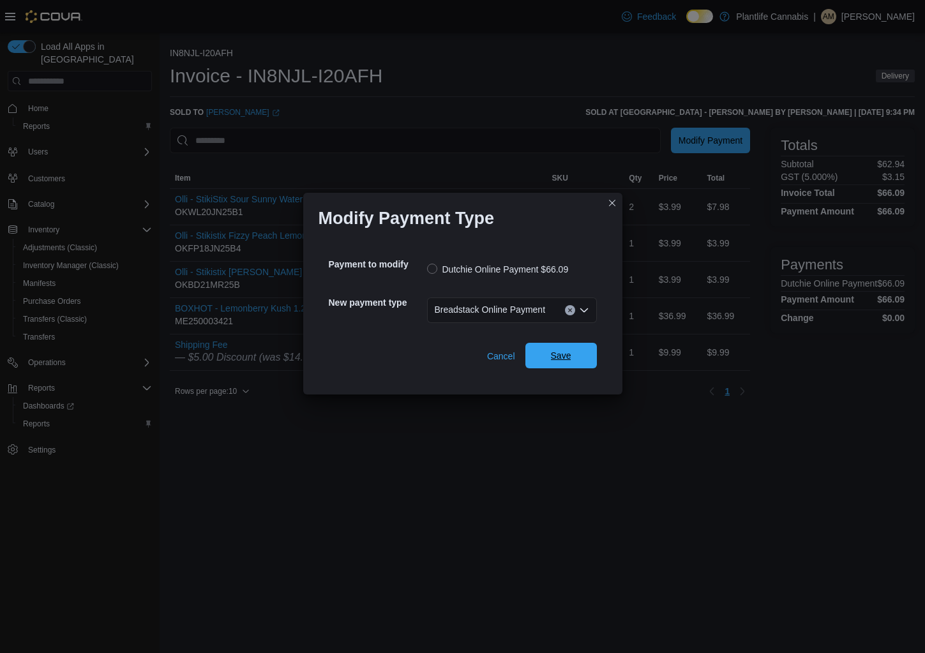
click at [572, 359] on span "Save" at bounding box center [561, 356] width 56 height 26
